Goal: Information Seeking & Learning: Learn about a topic

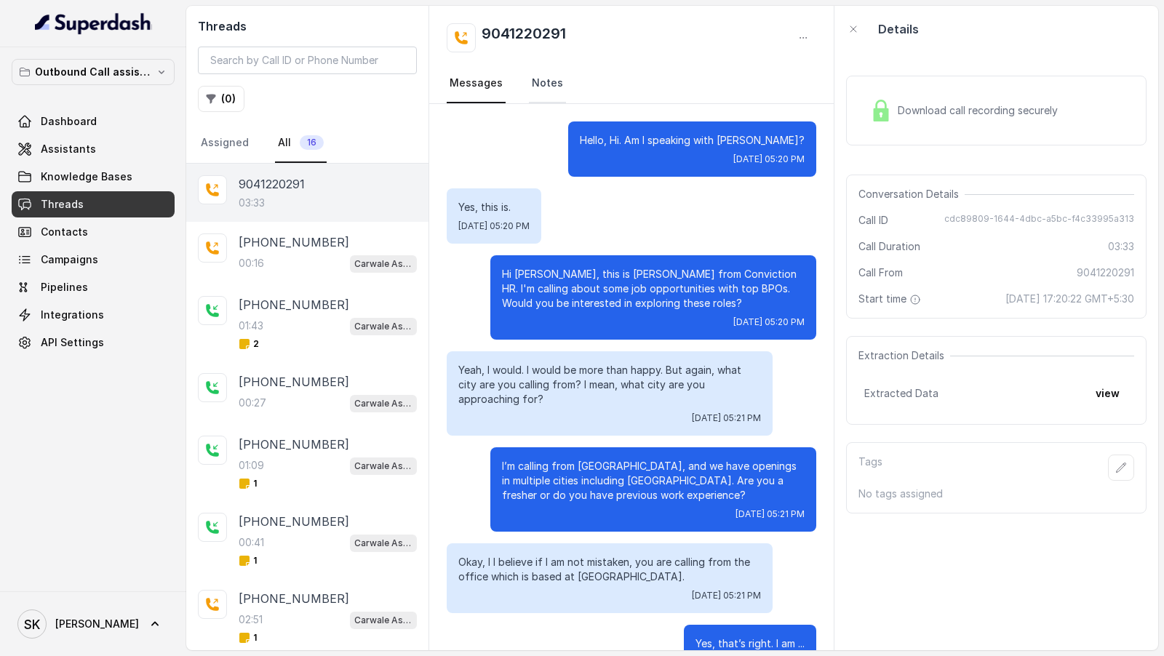
click at [548, 95] on link "Notes" at bounding box center [547, 83] width 37 height 39
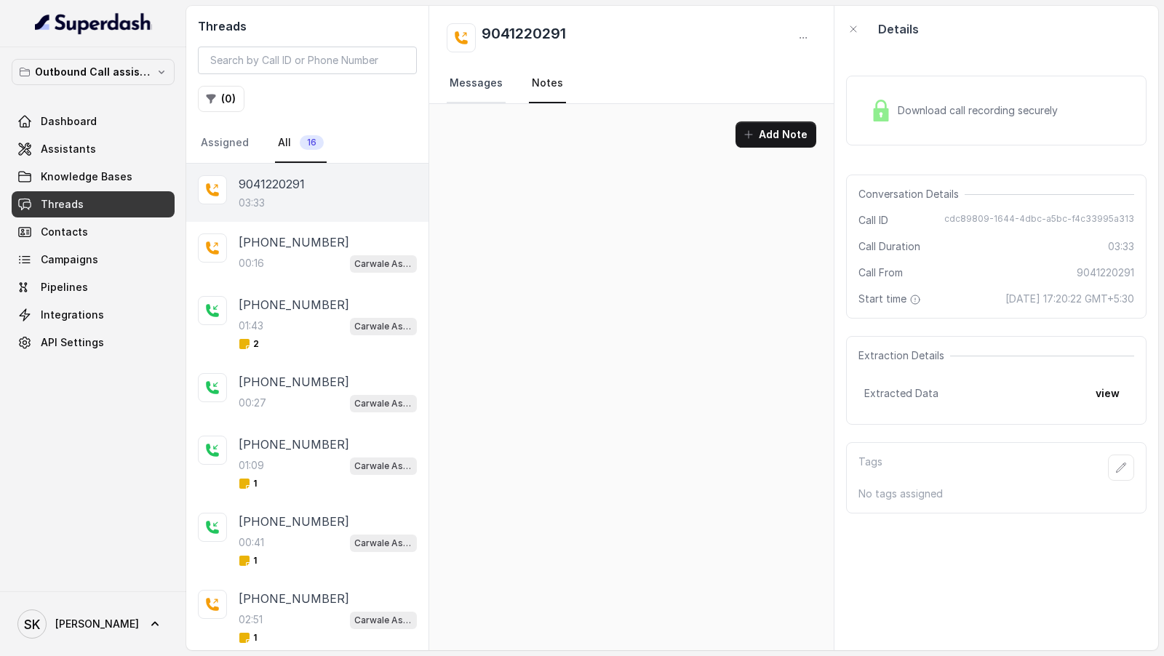
click at [479, 87] on link "Messages" at bounding box center [476, 83] width 59 height 39
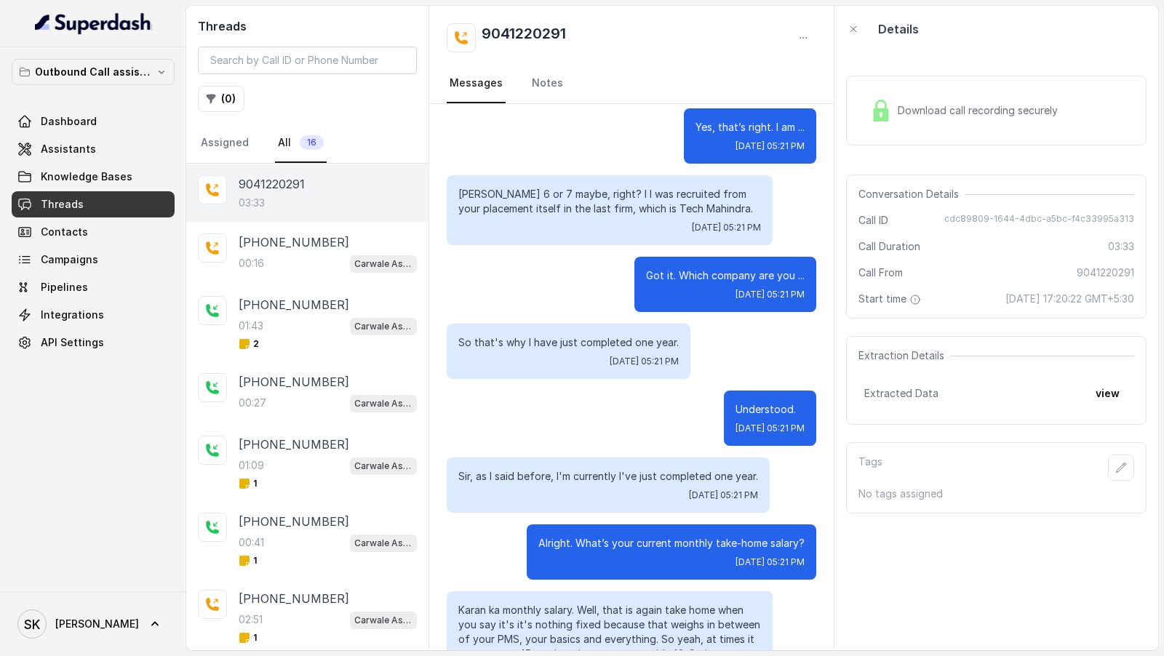
scroll to position [548, 0]
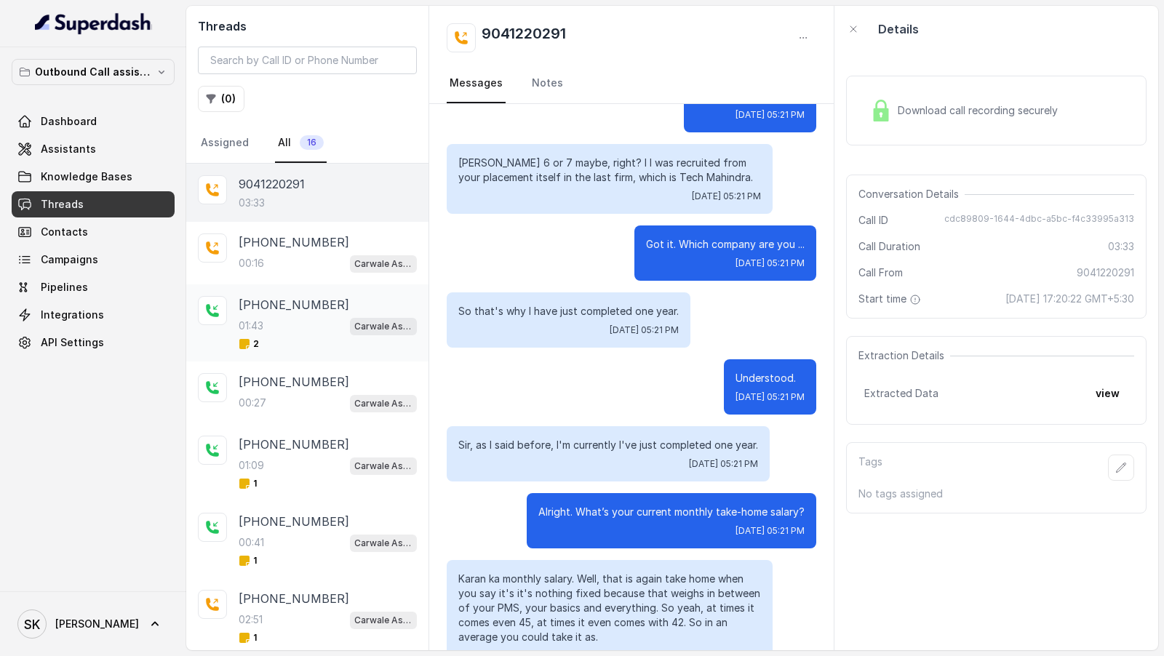
click at [328, 306] on p "+918887848267" at bounding box center [294, 304] width 111 height 17
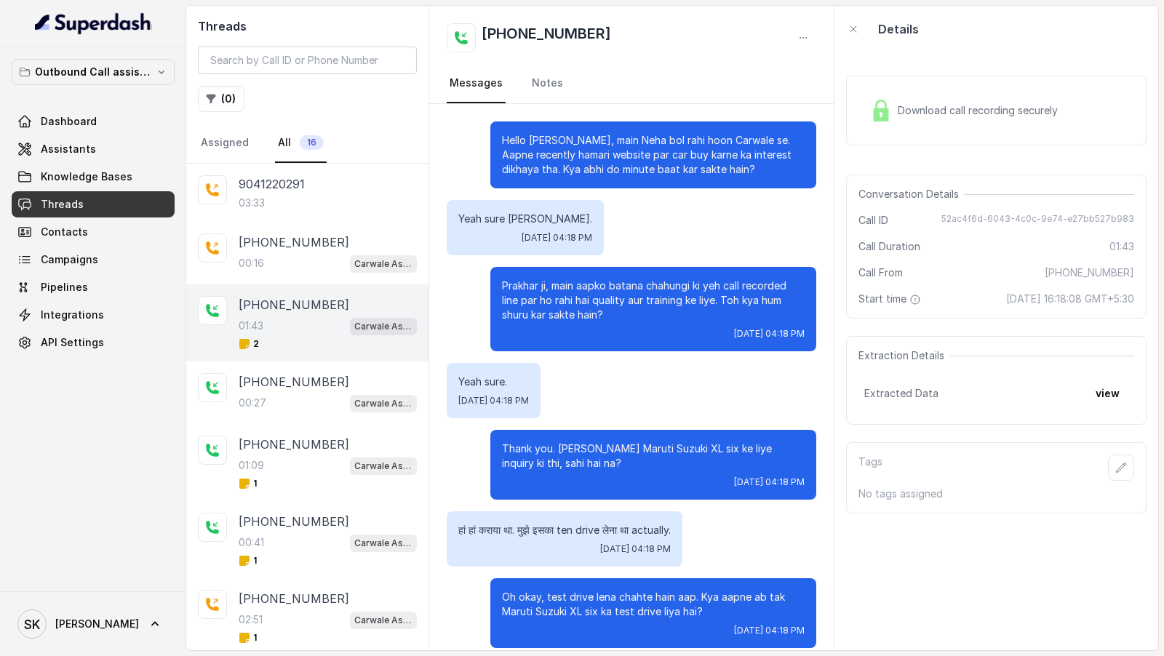
scroll to position [828, 0]
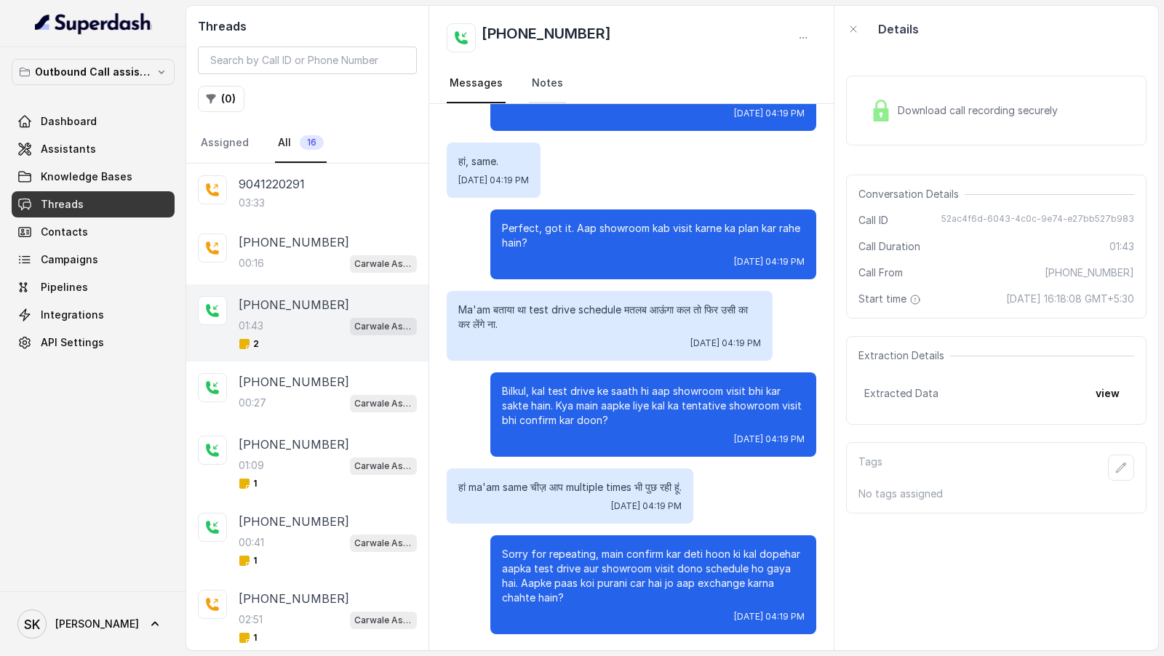
click at [541, 86] on link "Notes" at bounding box center [547, 83] width 37 height 39
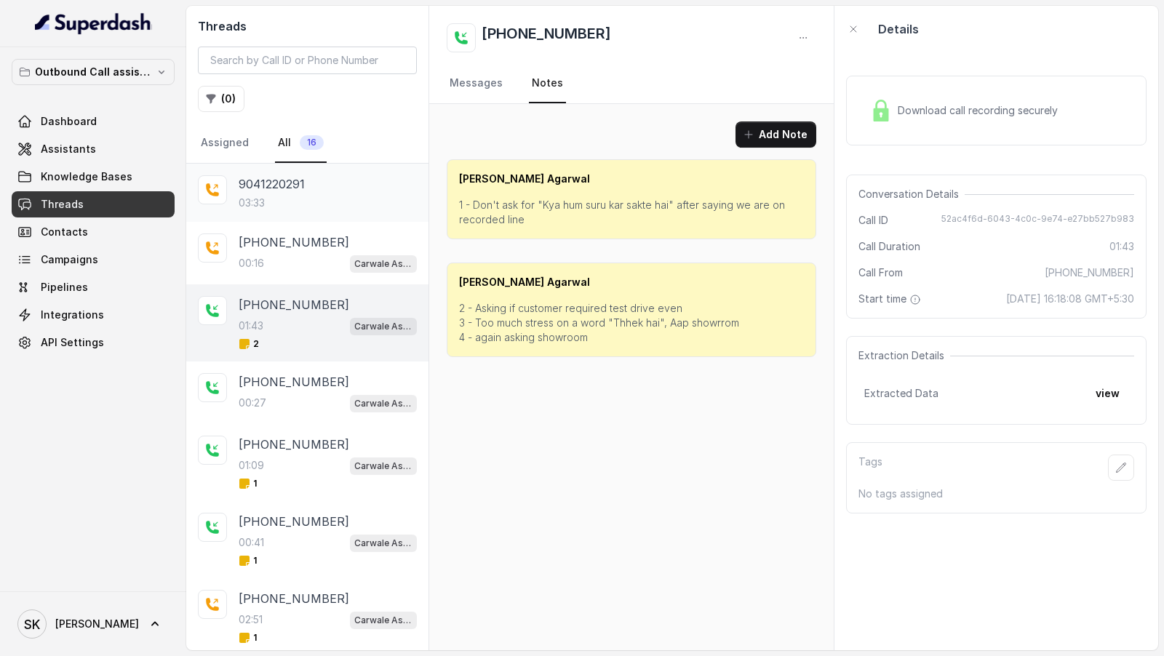
click at [288, 198] on div "03:33" at bounding box center [328, 203] width 178 height 15
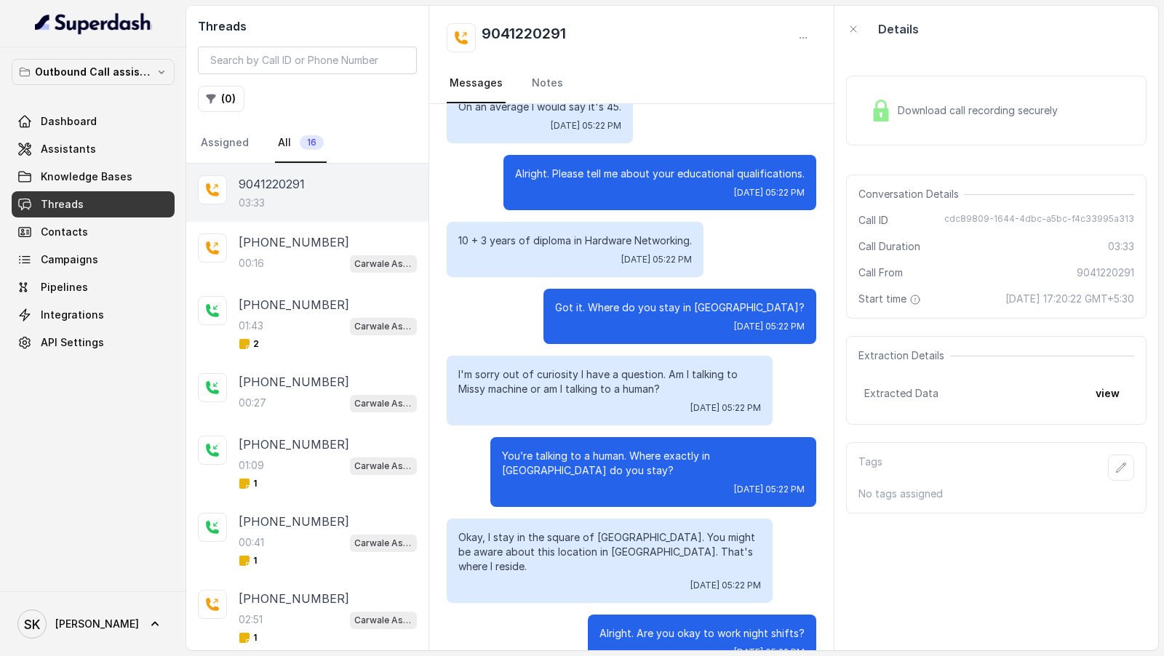
scroll to position [2225, 0]
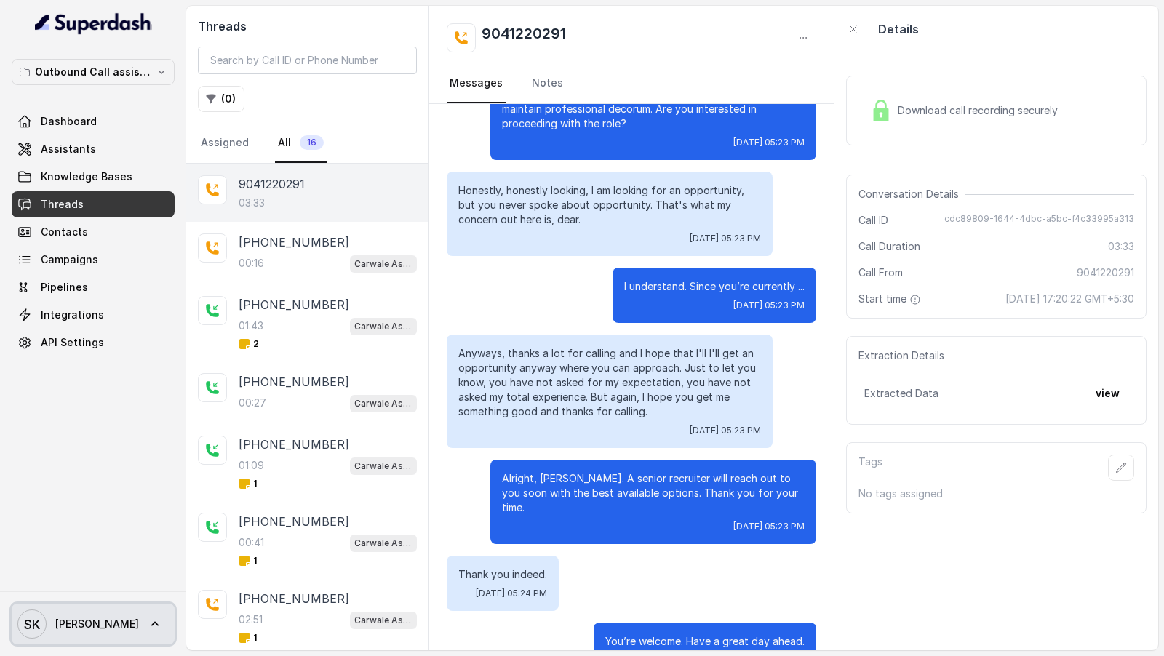
click at [88, 620] on span "[PERSON_NAME]" at bounding box center [97, 624] width 84 height 15
click at [103, 110] on nav "Outbound Call assistant Dashboard Assistants Knowledge Bases Threads Contacts C…" at bounding box center [93, 328] width 186 height 656
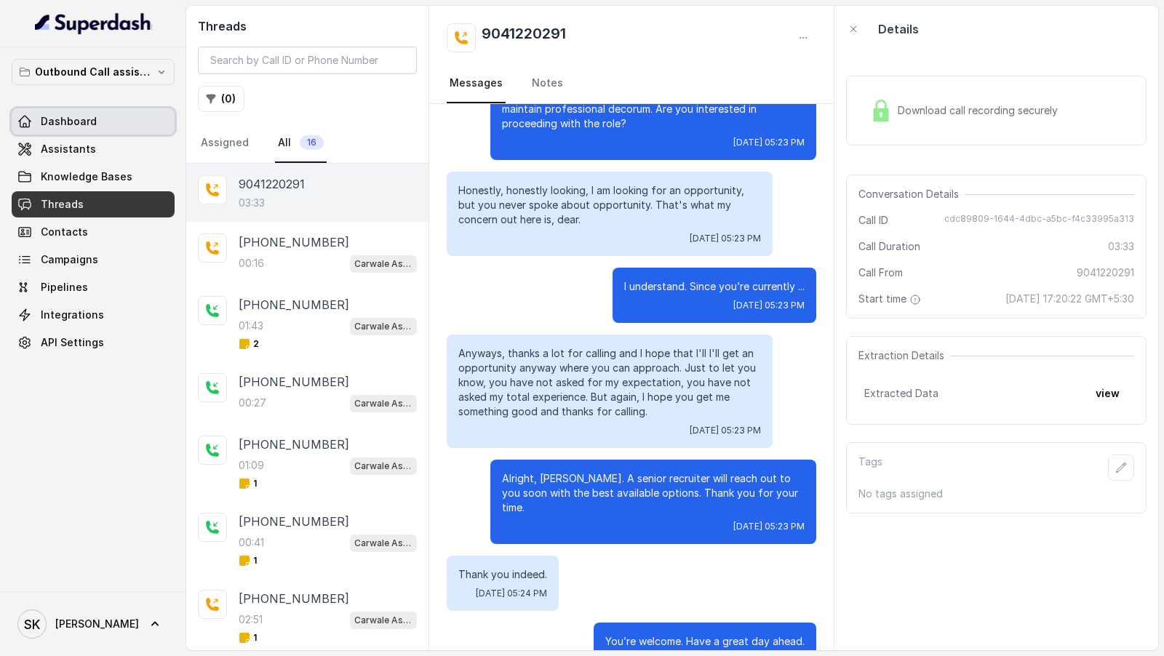
click at [103, 110] on link "Dashboard" at bounding box center [93, 121] width 163 height 26
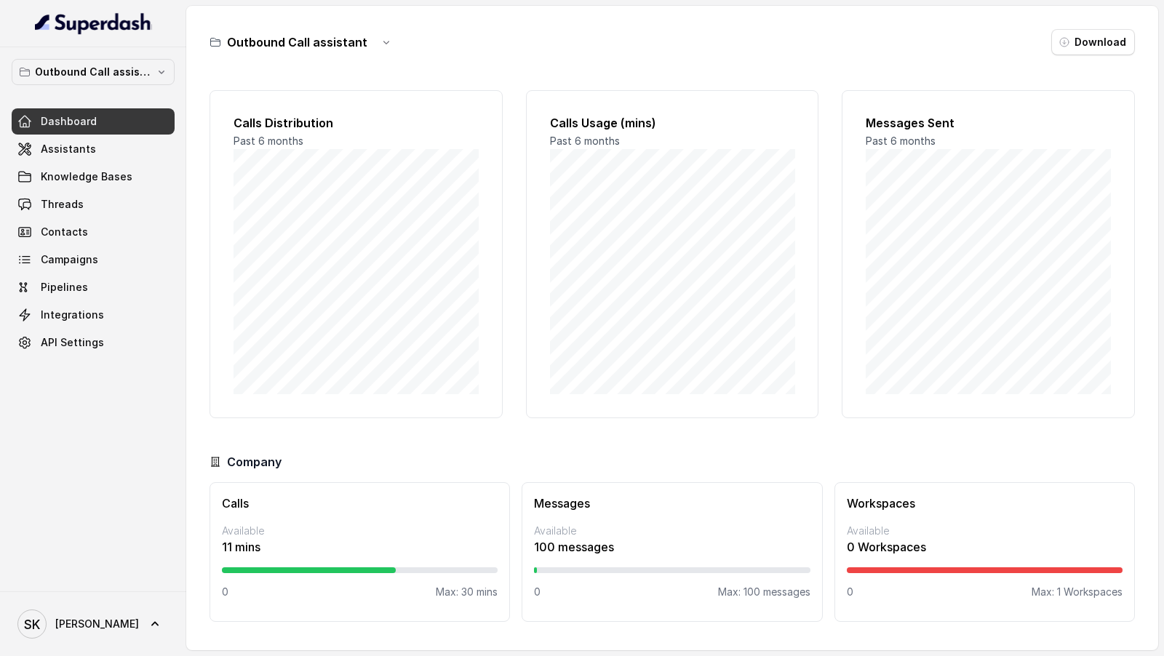
click at [71, 602] on div "SK Smrithi" at bounding box center [93, 623] width 186 height 65
click at [148, 619] on icon at bounding box center [155, 624] width 15 height 15
click at [137, 577] on div "Logout" at bounding box center [93, 581] width 124 height 17
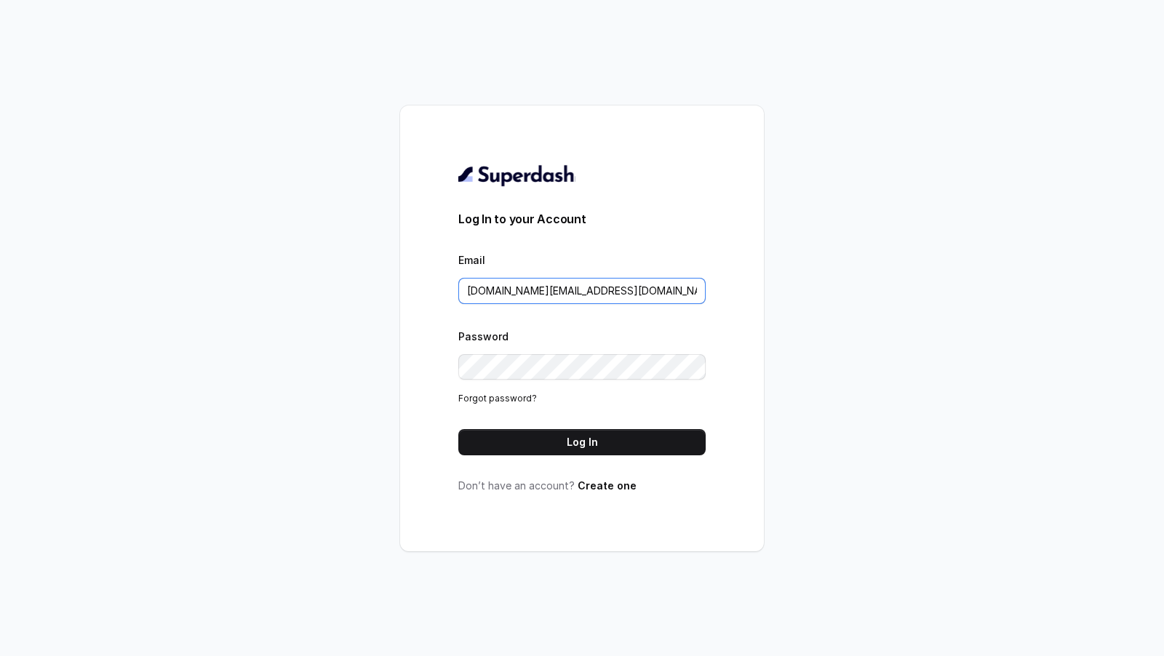
click at [530, 292] on input "pallavi.pr@lifecell.in" at bounding box center [581, 291] width 247 height 26
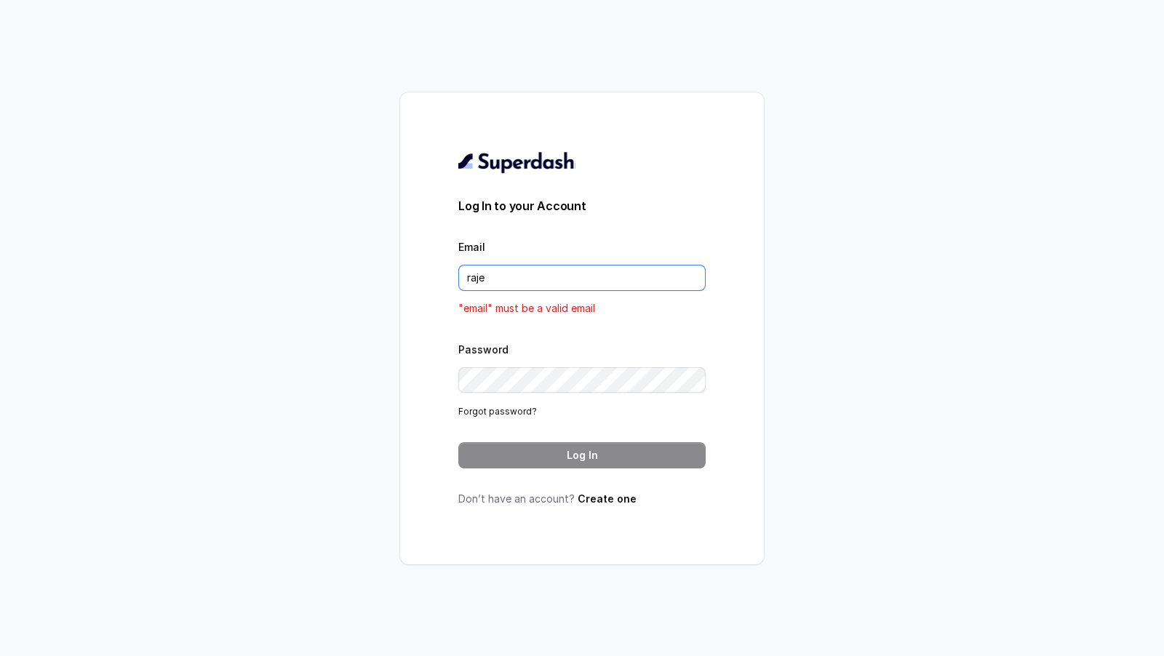
type input "rajesh.mudhliar@convictionhr.com"
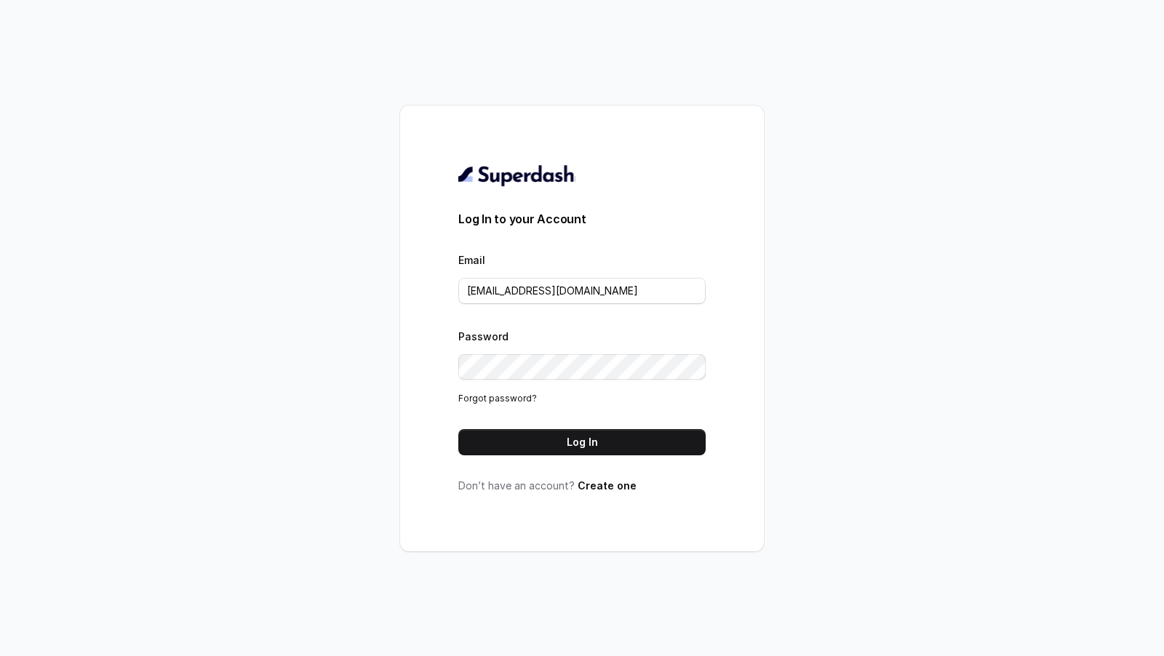
click at [587, 455] on div "Log In to your Account Email rajesh.mudhliar@convictionhr.com Password Forgot p…" at bounding box center [581, 328] width 247 height 329
click at [594, 443] on button "Log In" at bounding box center [581, 442] width 247 height 26
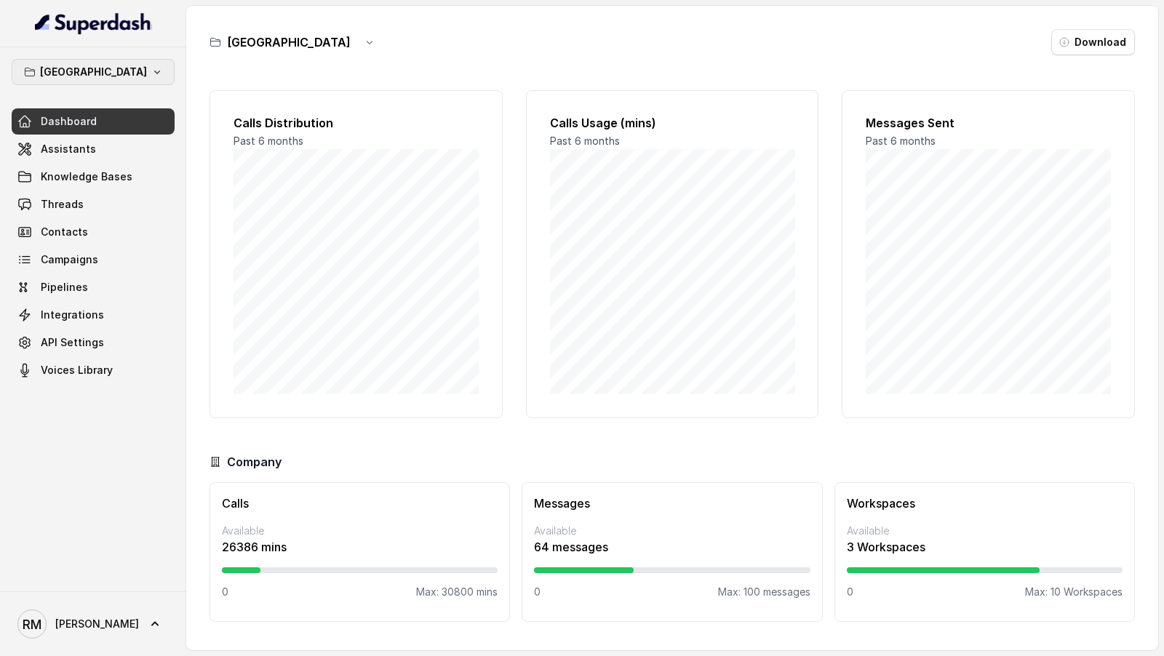
click at [65, 81] on button "Bangalore" at bounding box center [93, 72] width 163 height 26
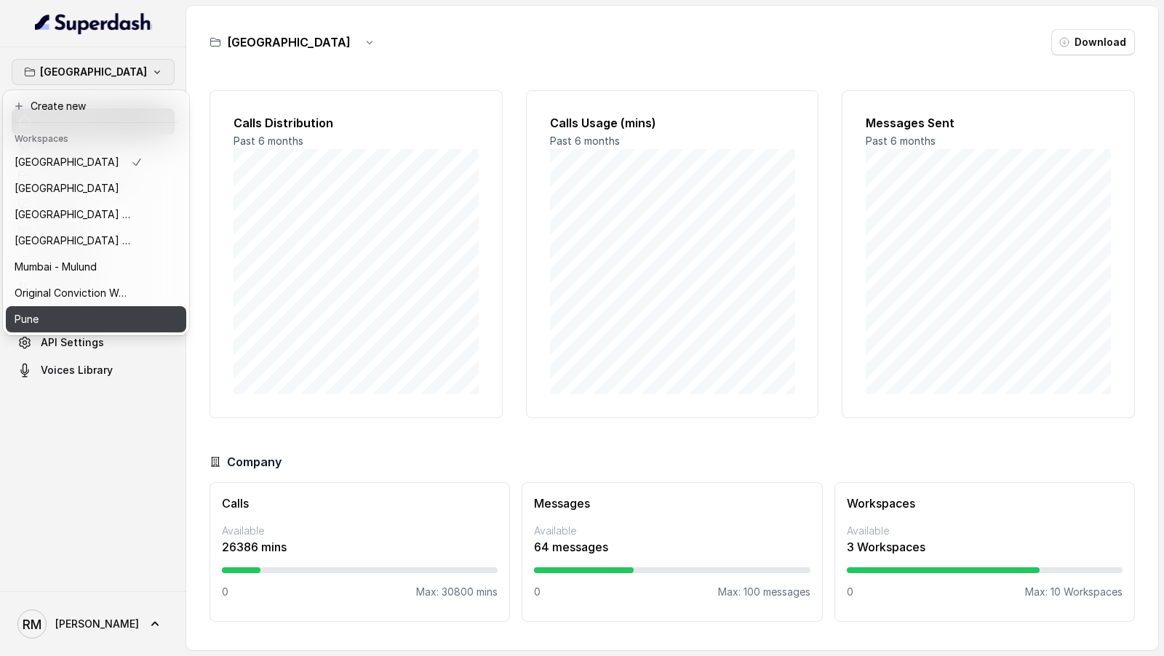
click at [91, 313] on div "Pune" at bounding box center [79, 319] width 128 height 17
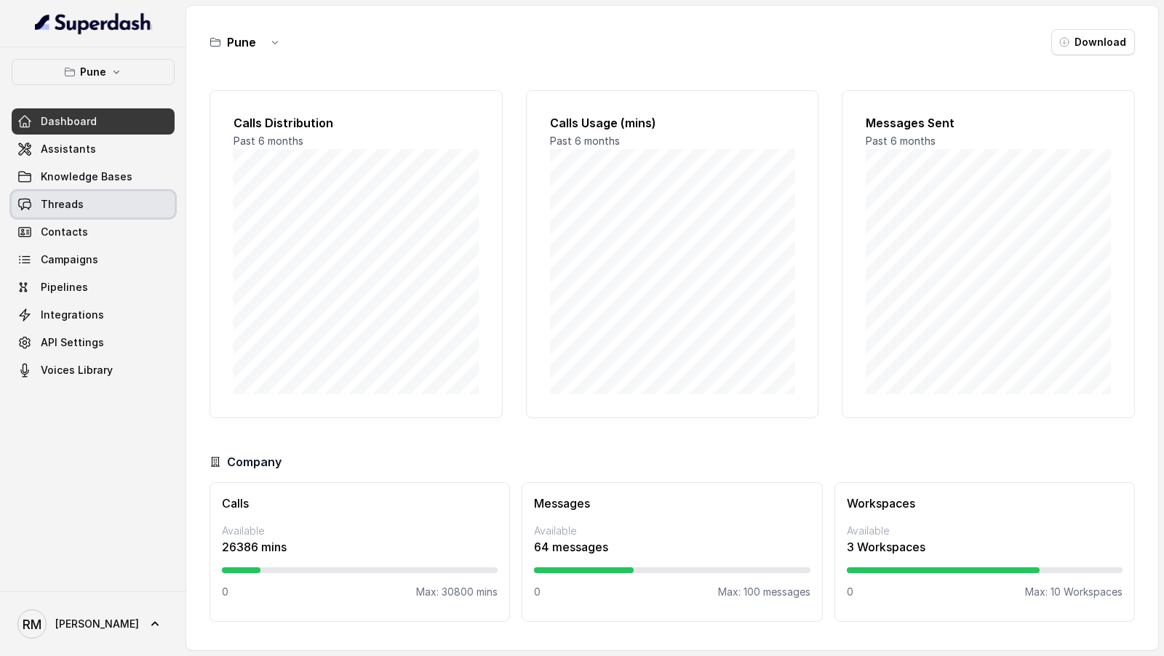
click at [114, 202] on link "Threads" at bounding box center [93, 204] width 163 height 26
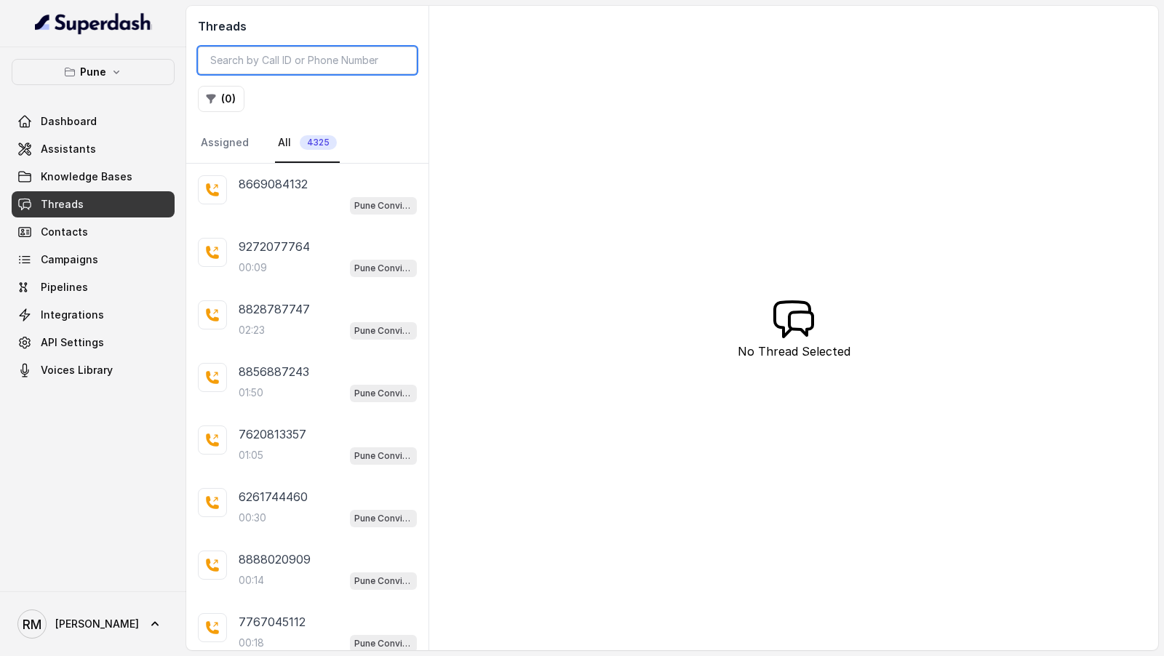
click at [303, 57] on input "search" at bounding box center [307, 61] width 219 height 28
paste input "7447876211"
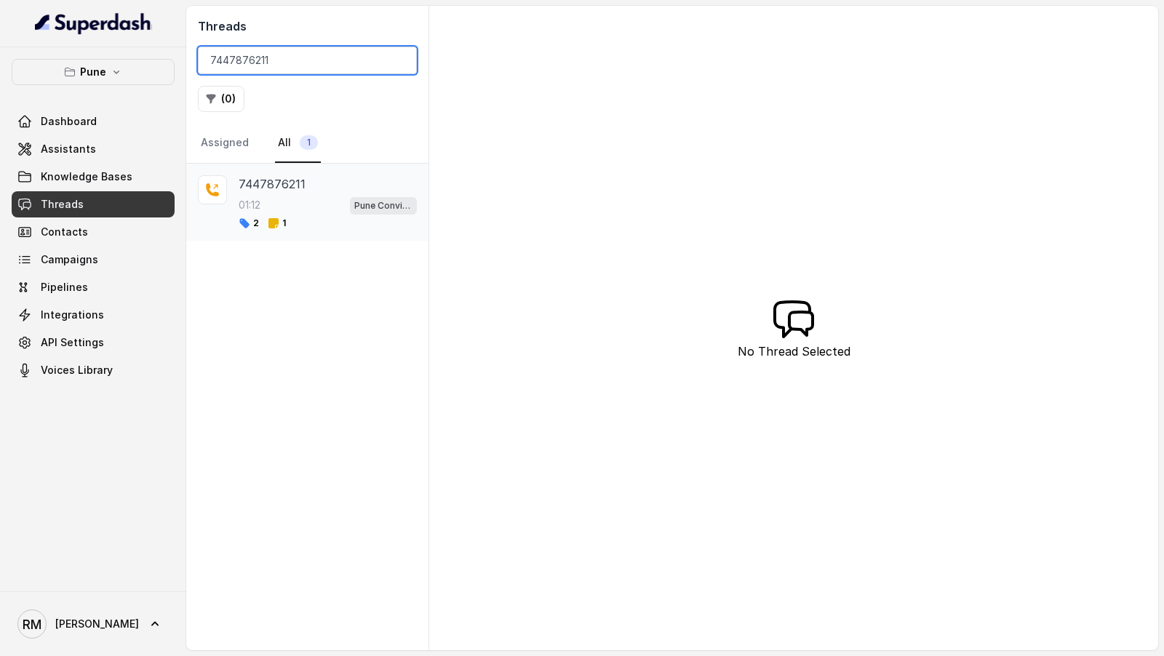
type input "7447876211"
click at [300, 196] on div "01:12 Pune Conviction HR Outbound Assistant" at bounding box center [328, 205] width 178 height 19
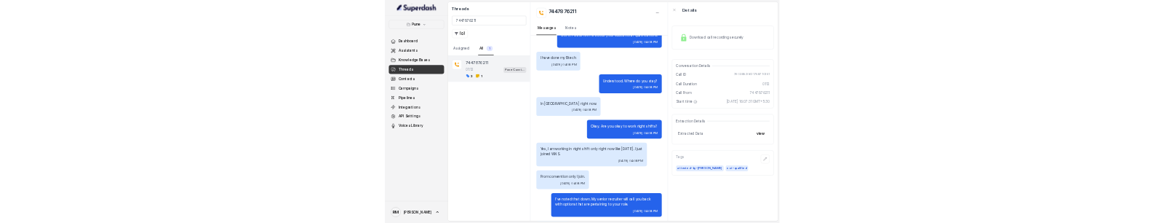
scroll to position [738, 0]
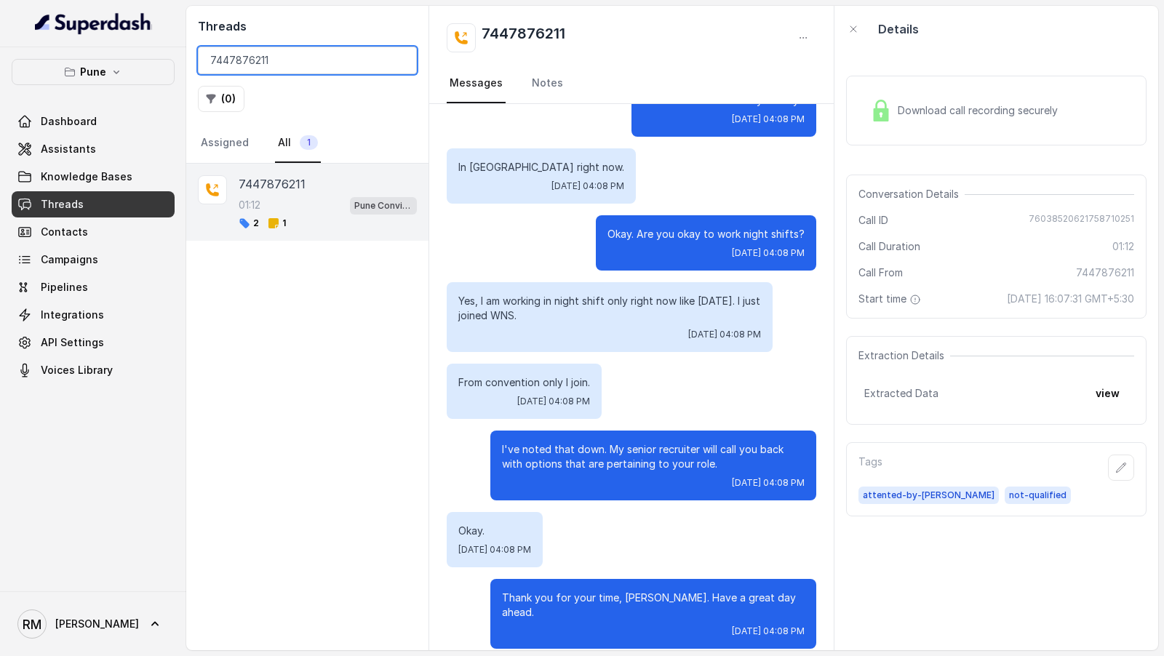
click at [311, 65] on input "7447876211" at bounding box center [307, 61] width 219 height 28
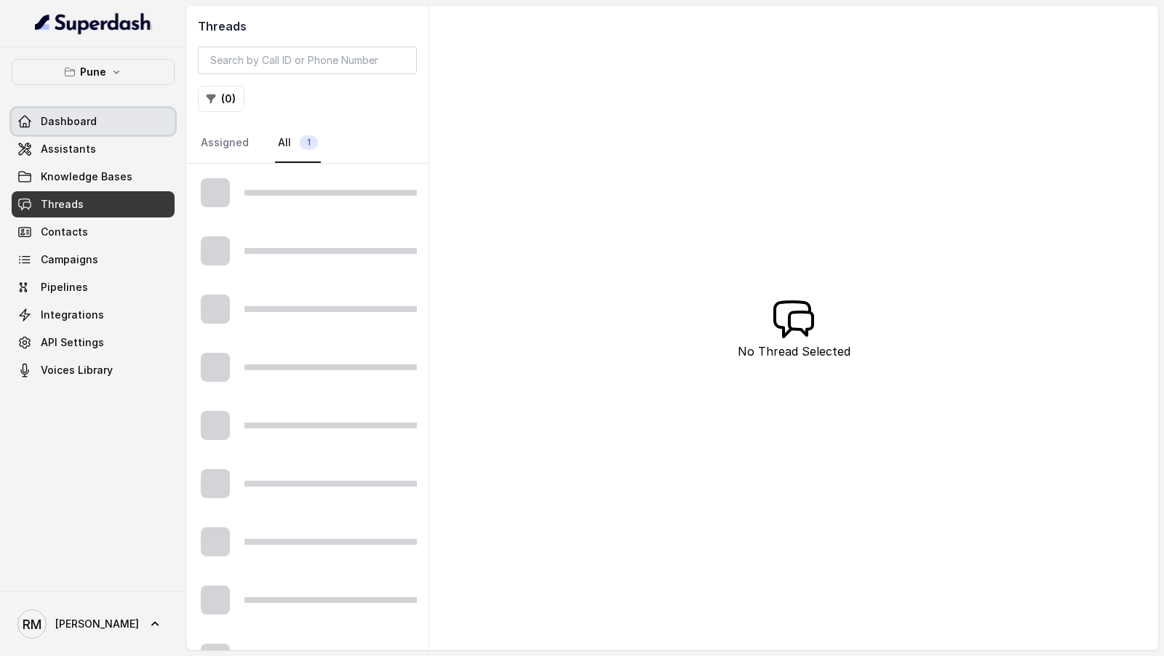
click at [109, 118] on link "Dashboard" at bounding box center [93, 121] width 163 height 26
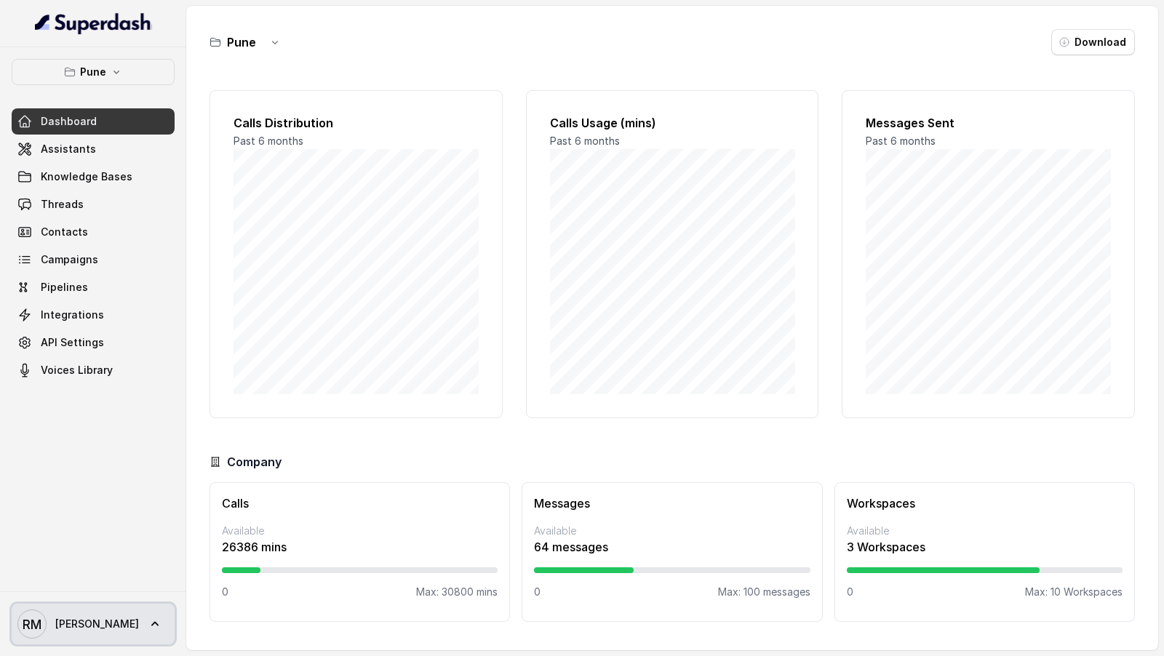
click at [84, 636] on span "RM Rajesh" at bounding box center [77, 624] width 121 height 29
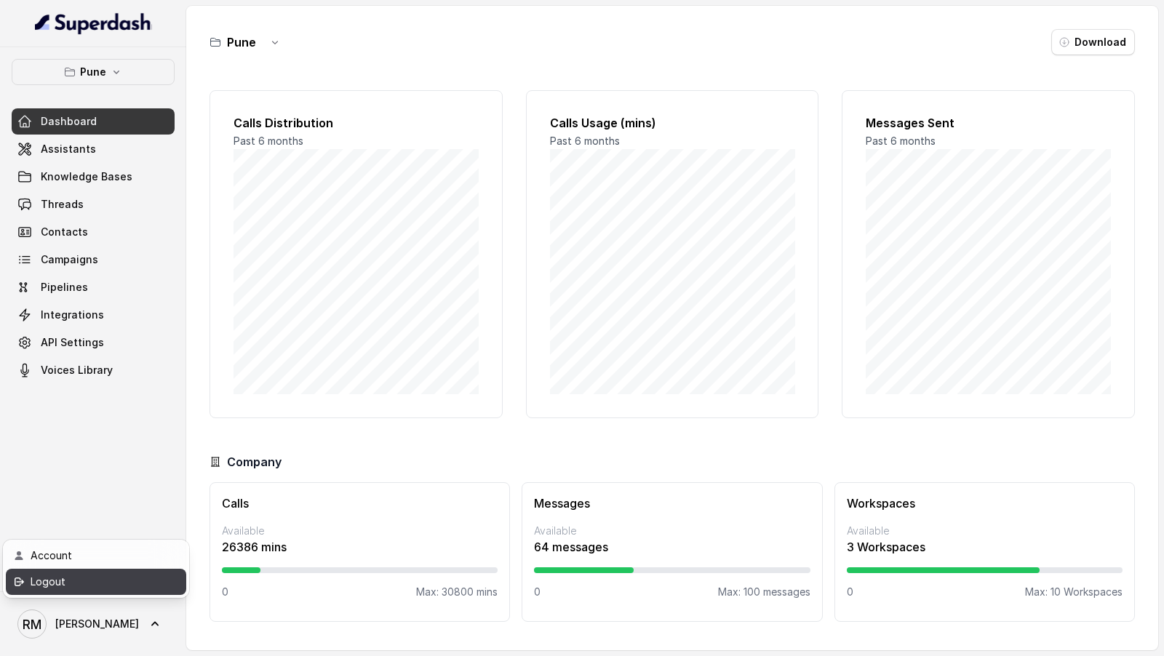
click at [131, 588] on div "Logout" at bounding box center [93, 581] width 124 height 17
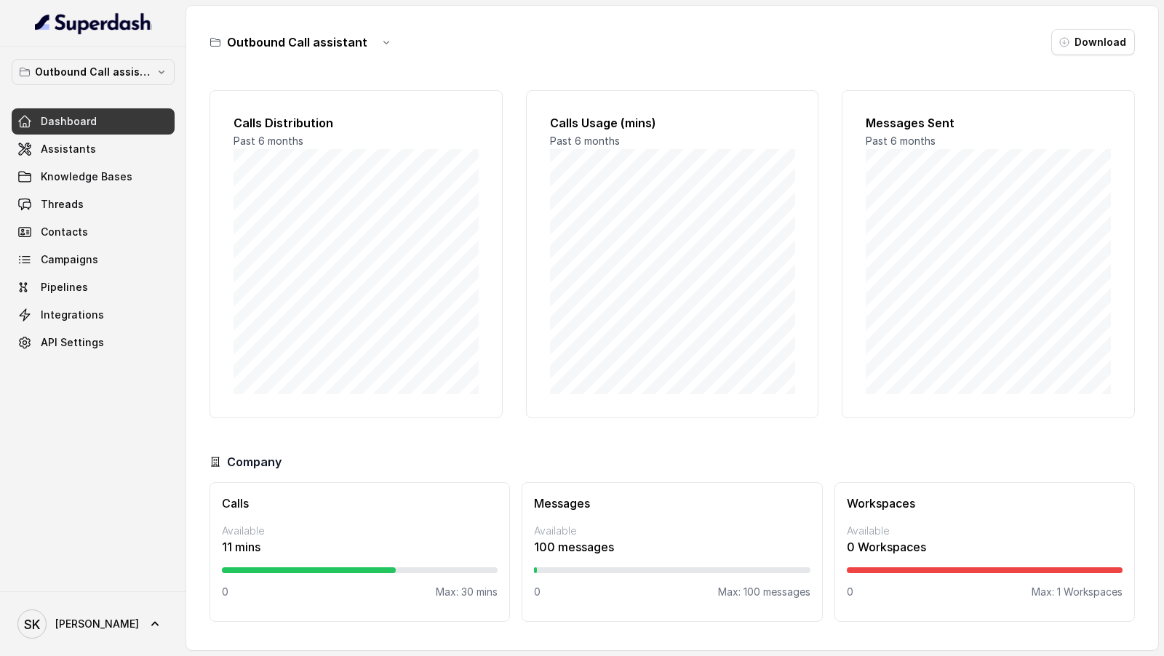
click at [107, 55] on div "Outbound Call assistant Dashboard Assistants Knowledge Bases Threads Contacts C…" at bounding box center [93, 319] width 186 height 544
click at [106, 81] on button "Outbound Call assistant" at bounding box center [93, 72] width 163 height 26
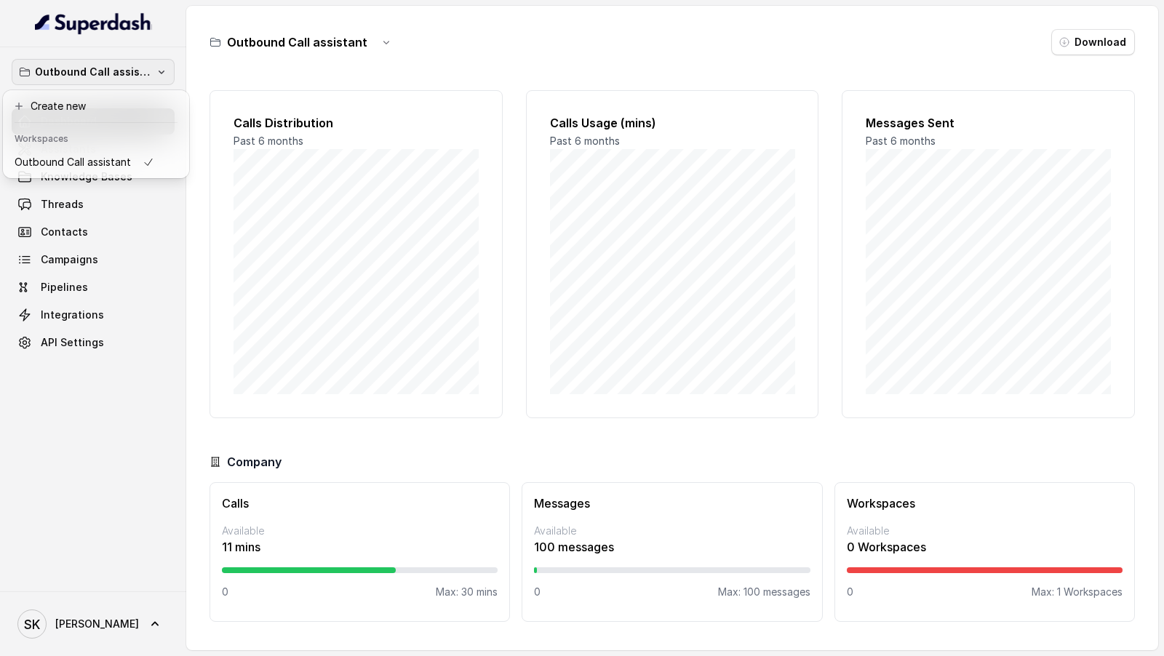
click at [140, 222] on div "Outbound Call assistant Dashboard Assistants Knowledge Bases Threads Contacts C…" at bounding box center [93, 319] width 186 height 544
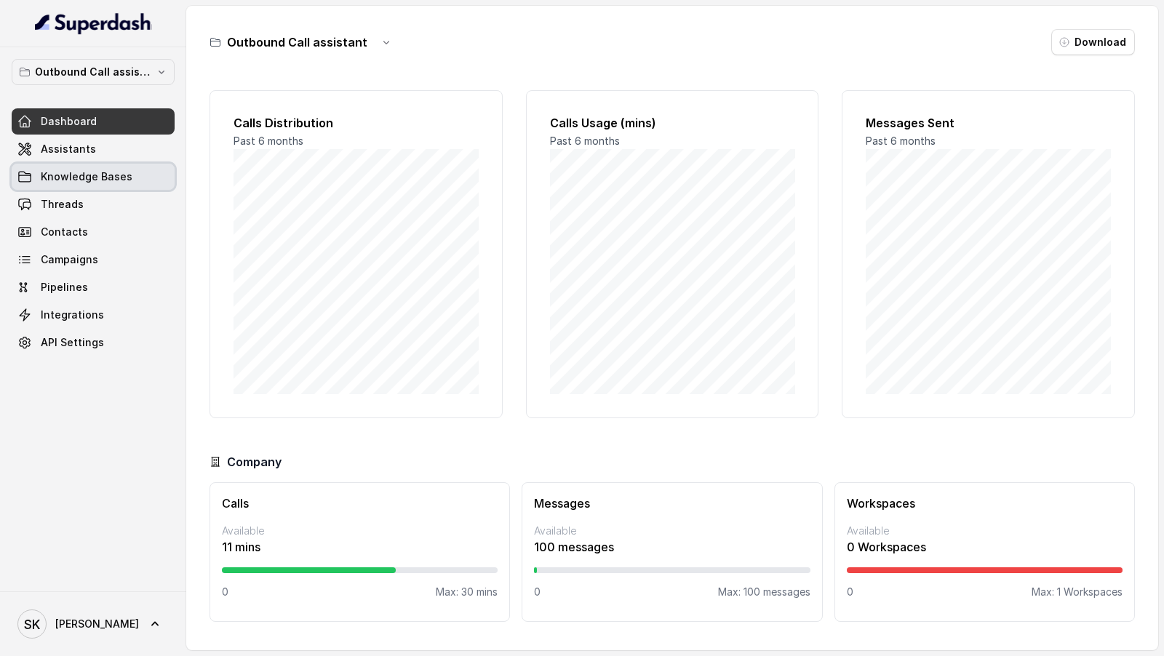
click at [121, 213] on link "Threads" at bounding box center [93, 204] width 163 height 26
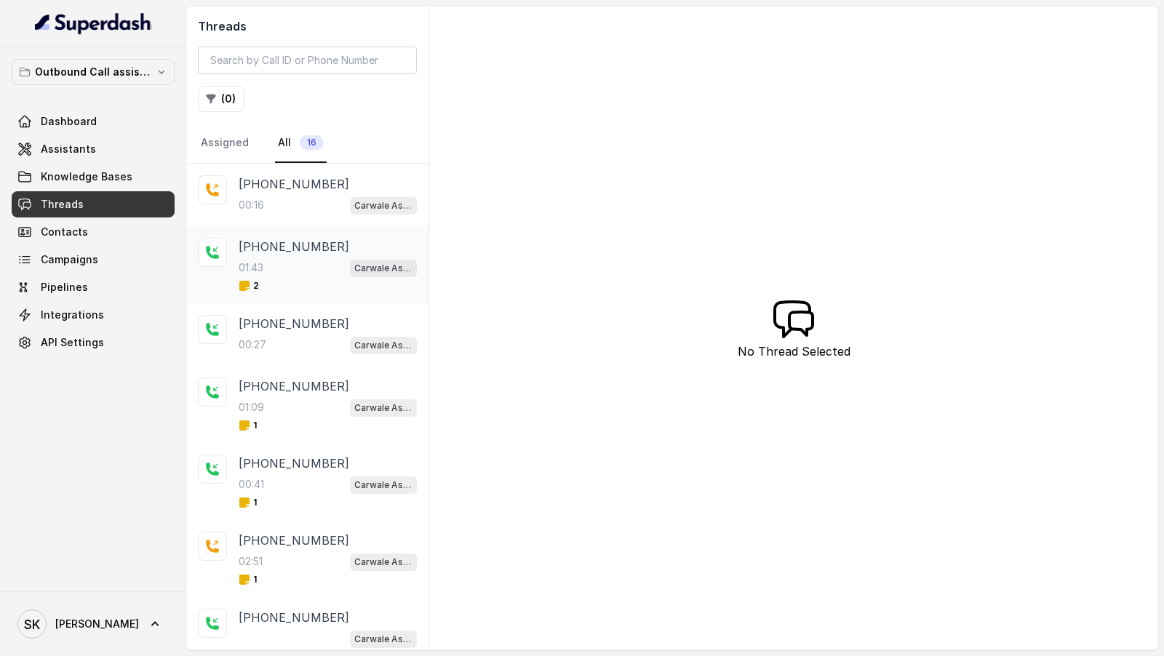
click at [301, 222] on div "01:43 Carwale Assistant" at bounding box center [328, 267] width 178 height 19
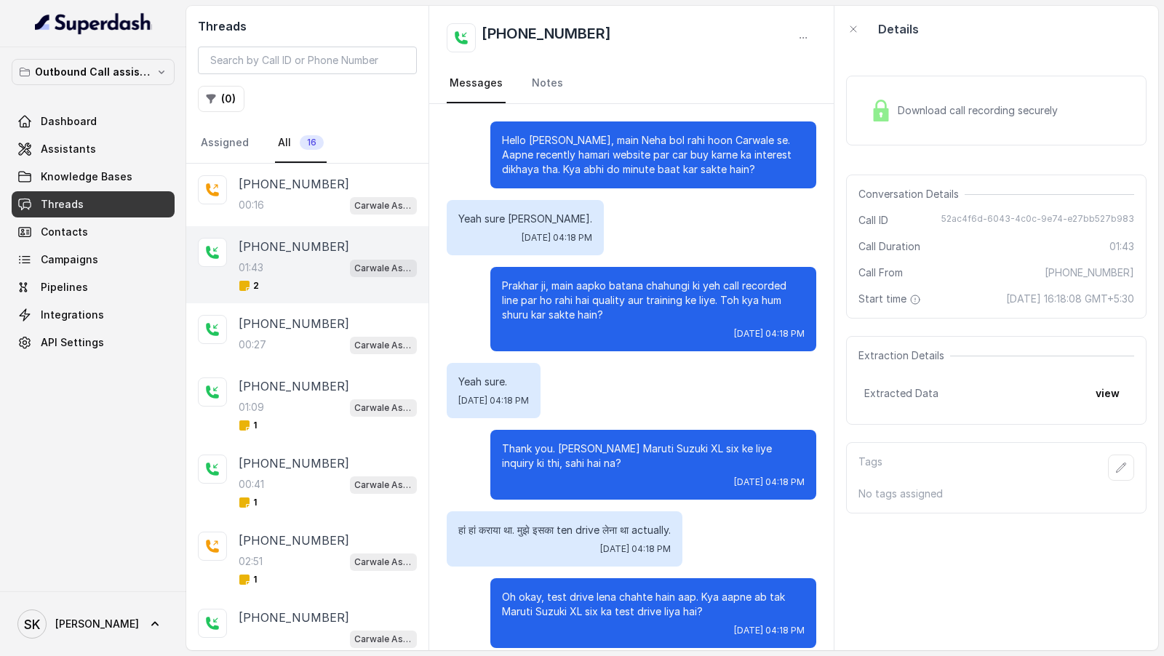
scroll to position [828, 0]
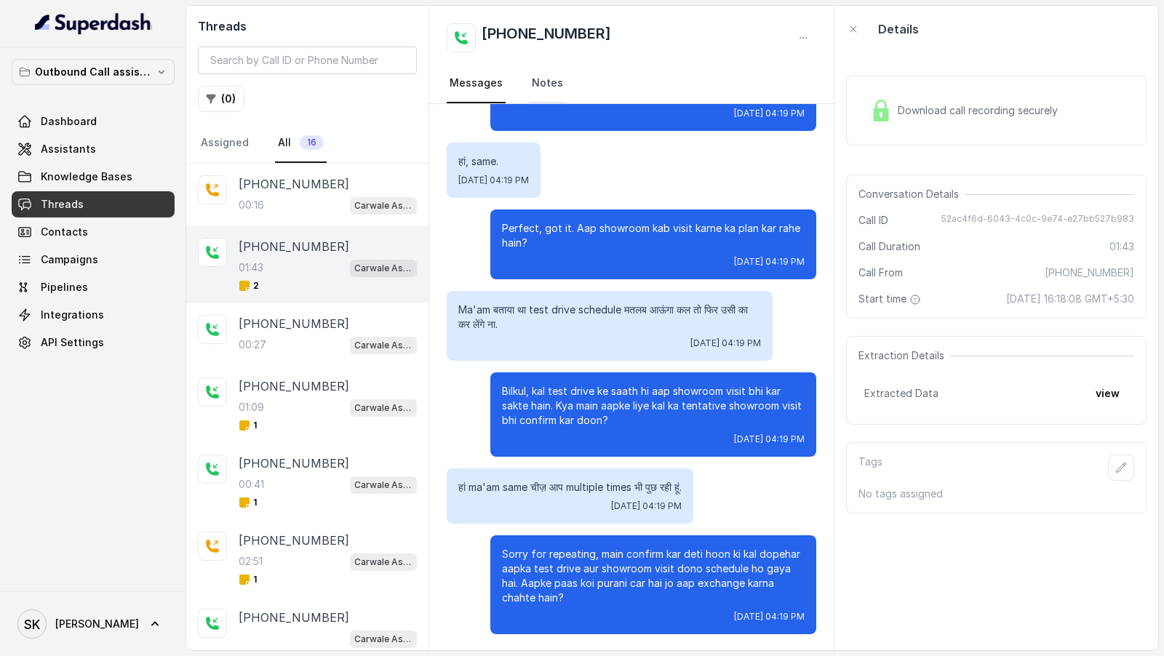
click at [541, 74] on link "Notes" at bounding box center [547, 83] width 37 height 39
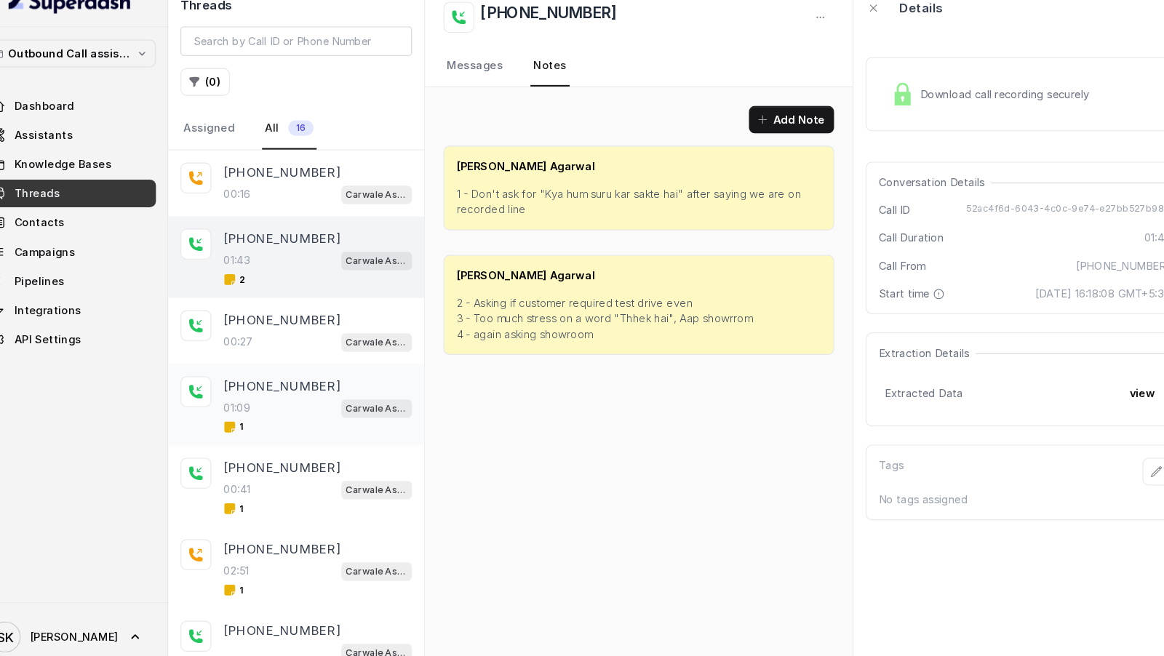
click at [292, 222] on div "1" at bounding box center [328, 426] width 178 height 12
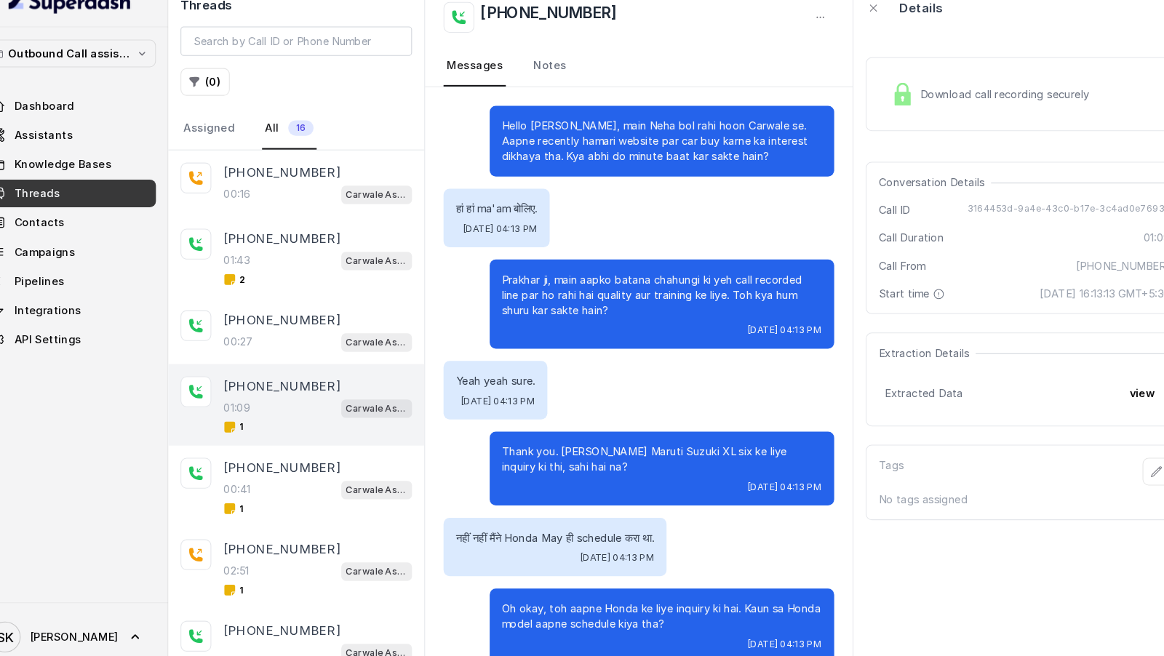
scroll to position [354, 0]
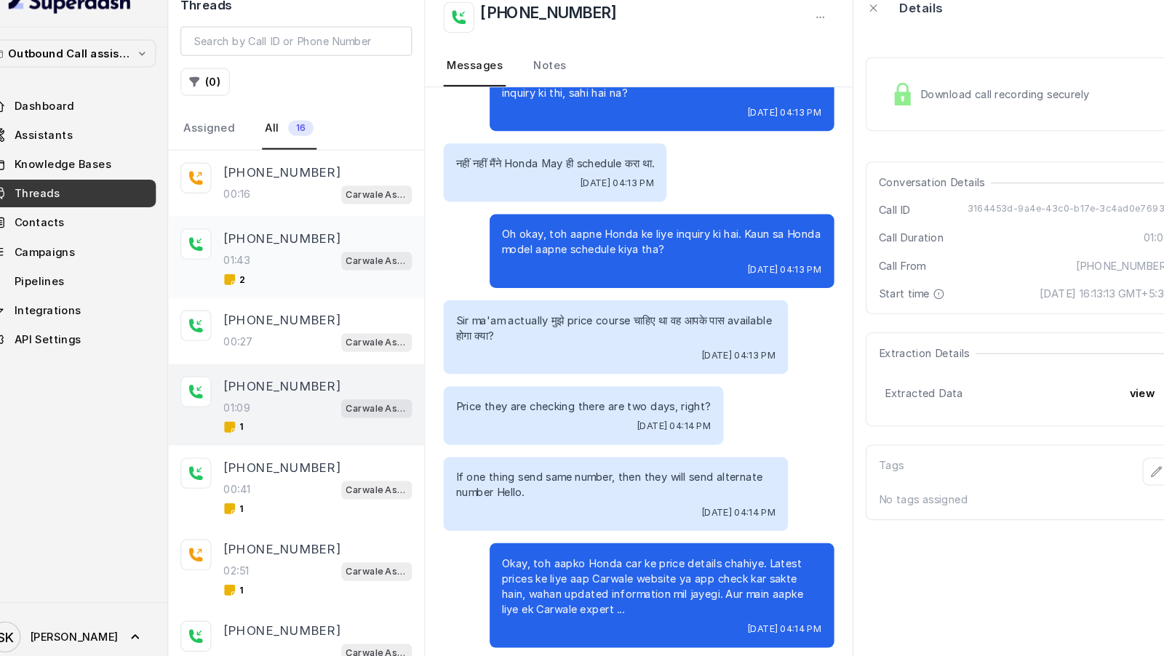
click at [325, 222] on div "+918887848267 01:43 Carwale Assistant 2" at bounding box center [307, 264] width 242 height 77
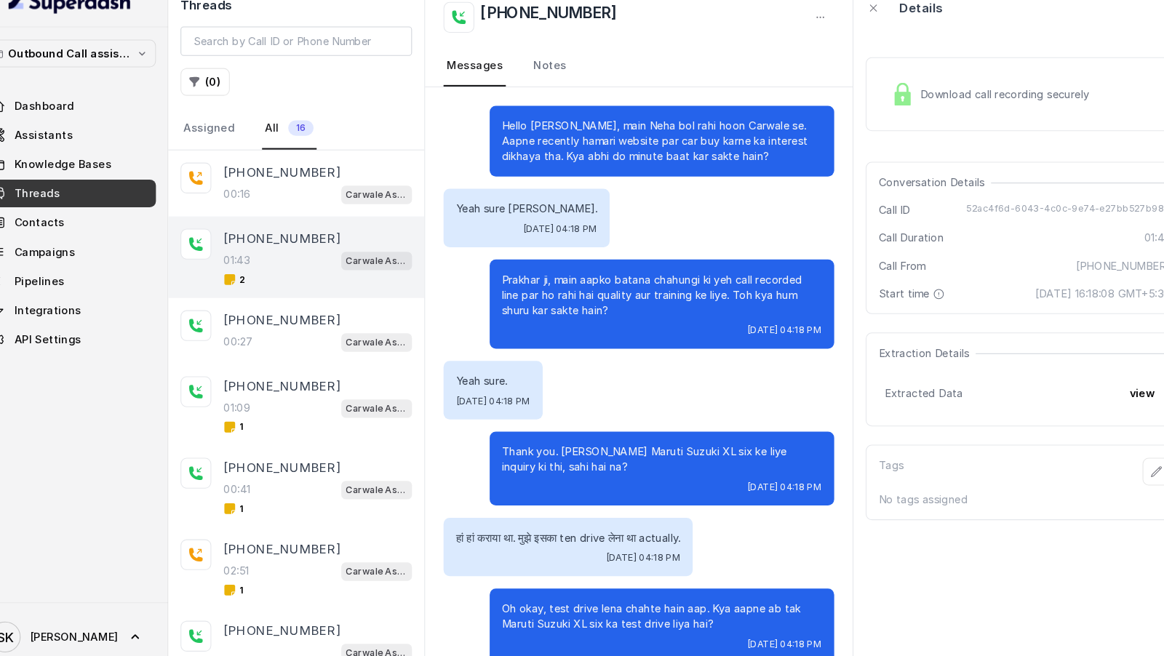
scroll to position [828, 0]
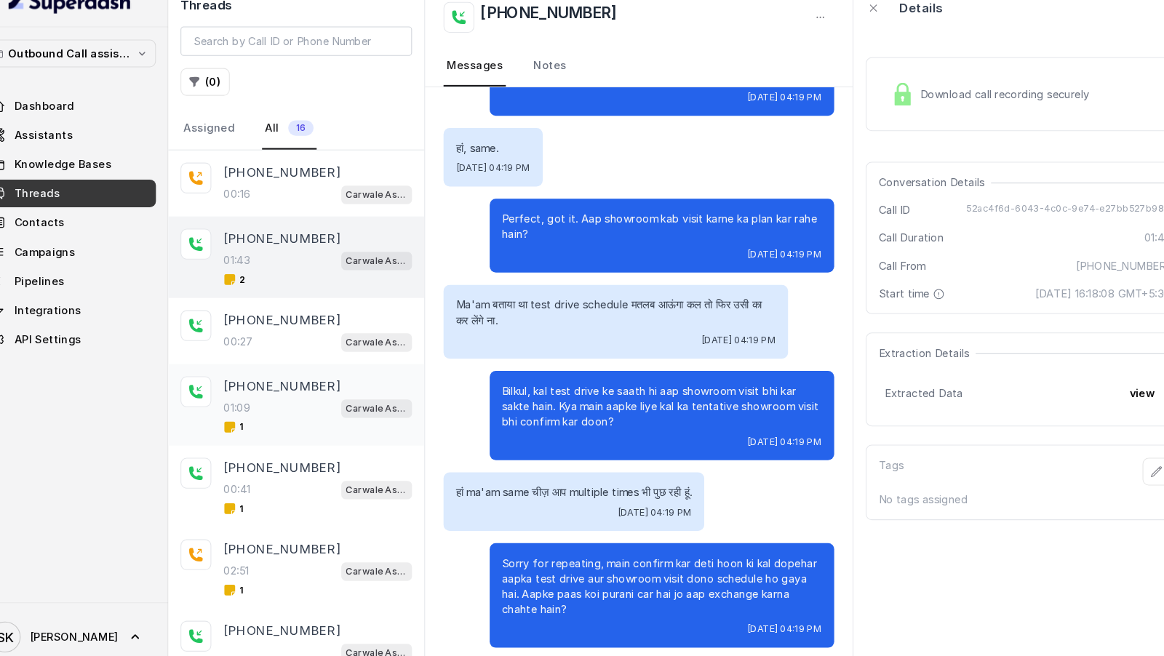
click at [257, 222] on div "1" at bounding box center [328, 426] width 178 height 12
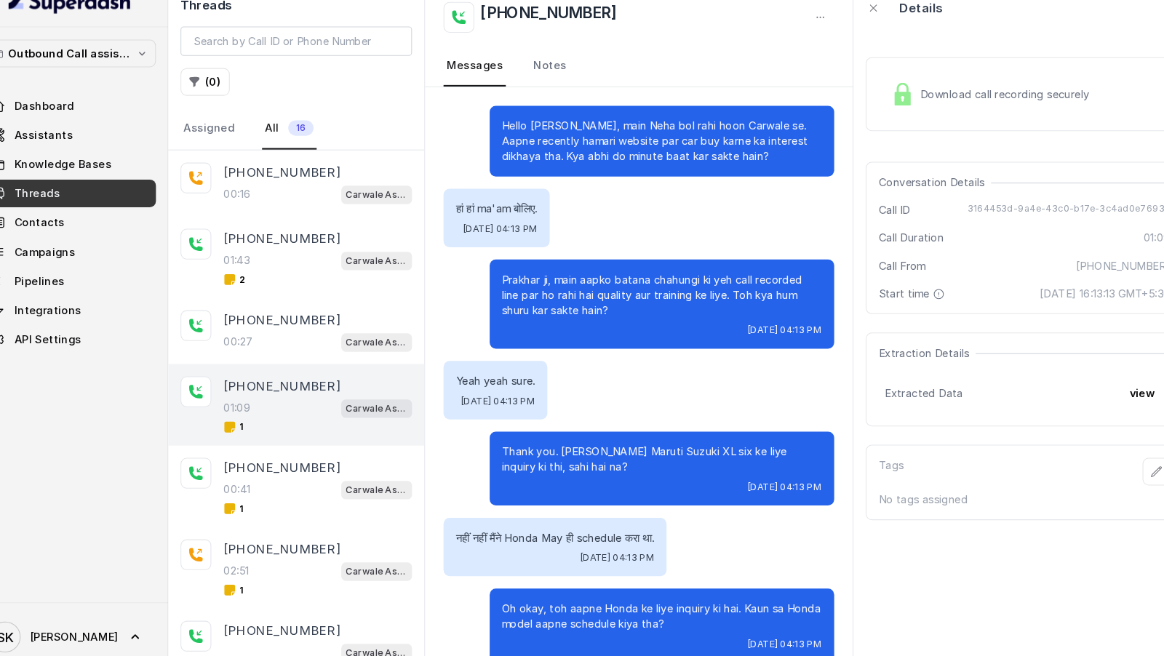
scroll to position [354, 0]
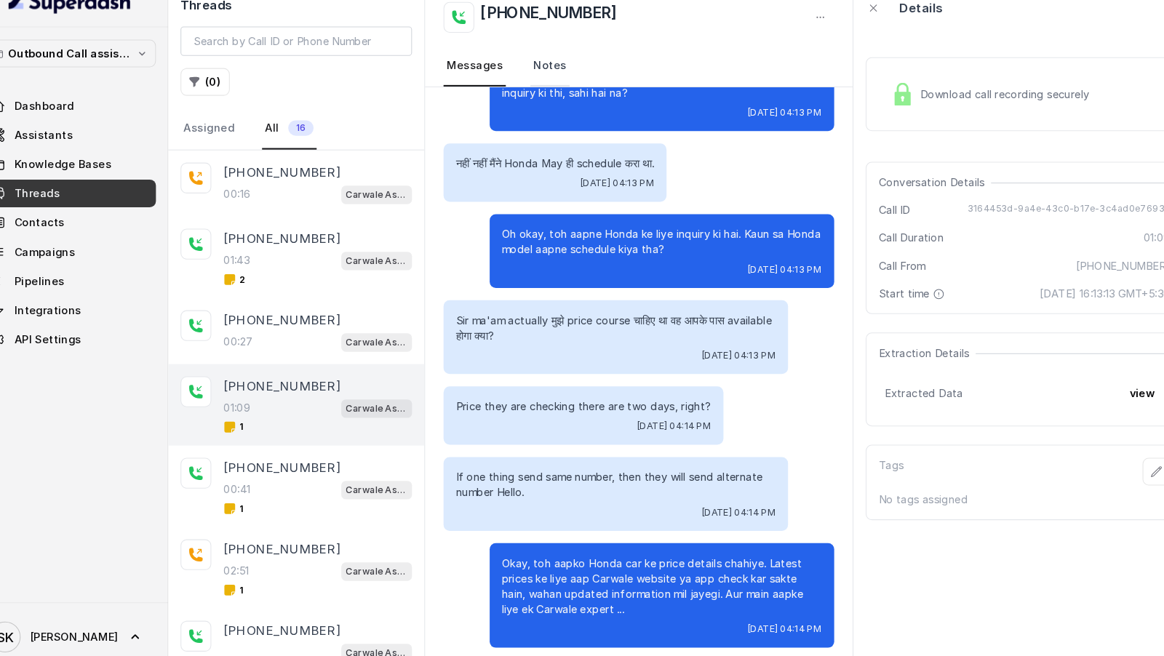
click at [547, 94] on link "Notes" at bounding box center [547, 83] width 37 height 39
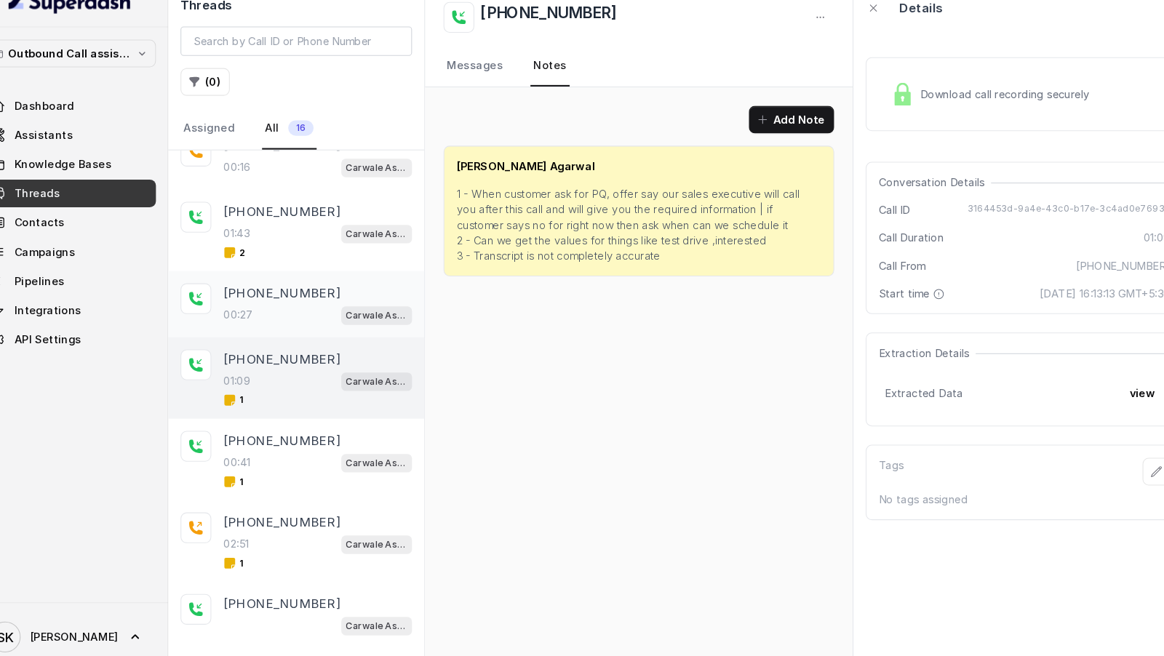
scroll to position [27, 0]
click at [468, 96] on link "Messages" at bounding box center [476, 83] width 59 height 39
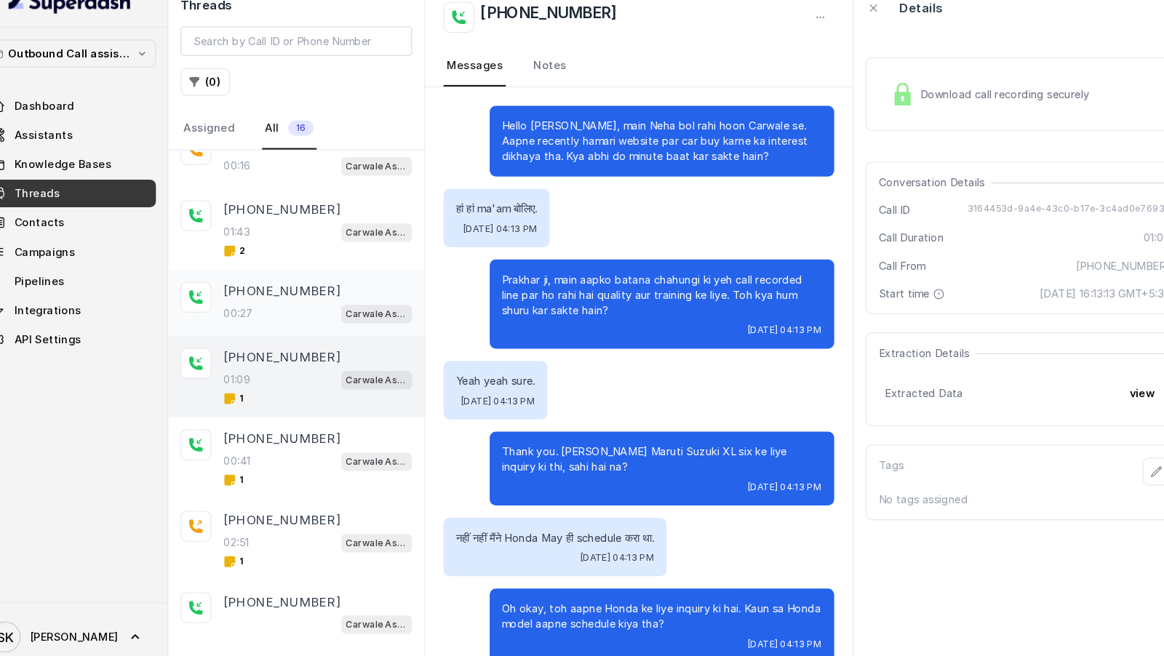
scroll to position [0, 0]
